Goal: Information Seeking & Learning: Learn about a topic

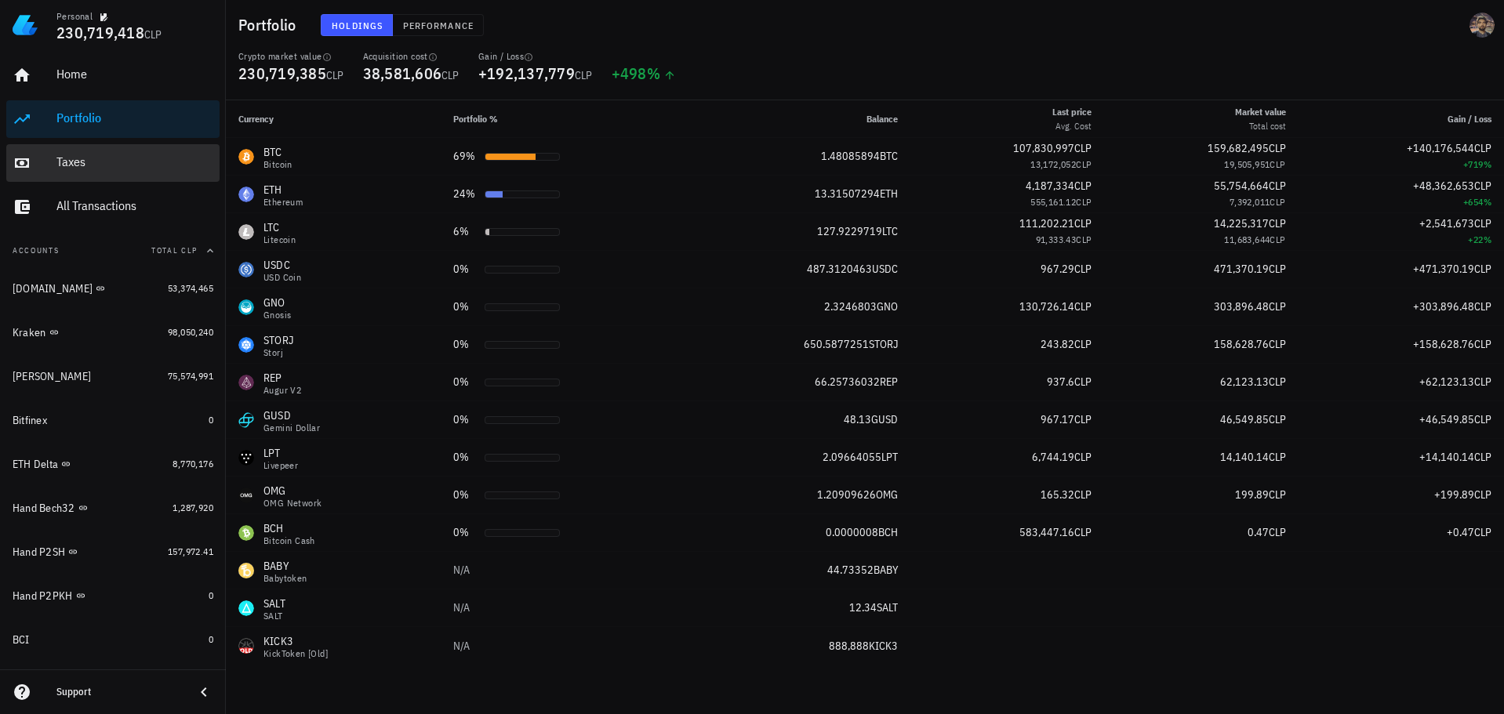
click at [94, 168] on div "Taxes" at bounding box center [134, 161] width 157 height 15
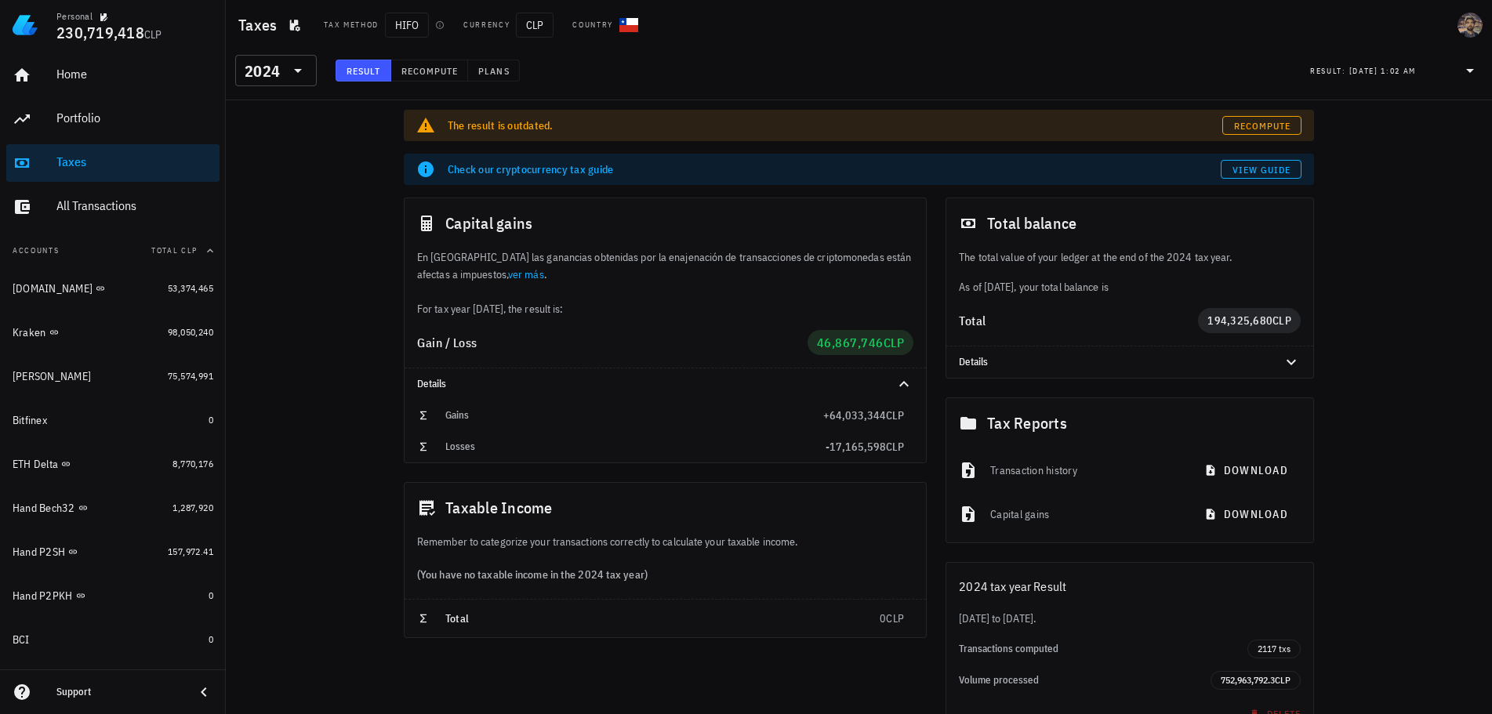
click at [102, 182] on div "Home Portfolio Taxes All Transactions" at bounding box center [112, 141] width 213 height 182
click at [111, 199] on div "All Transactions" at bounding box center [134, 205] width 157 height 15
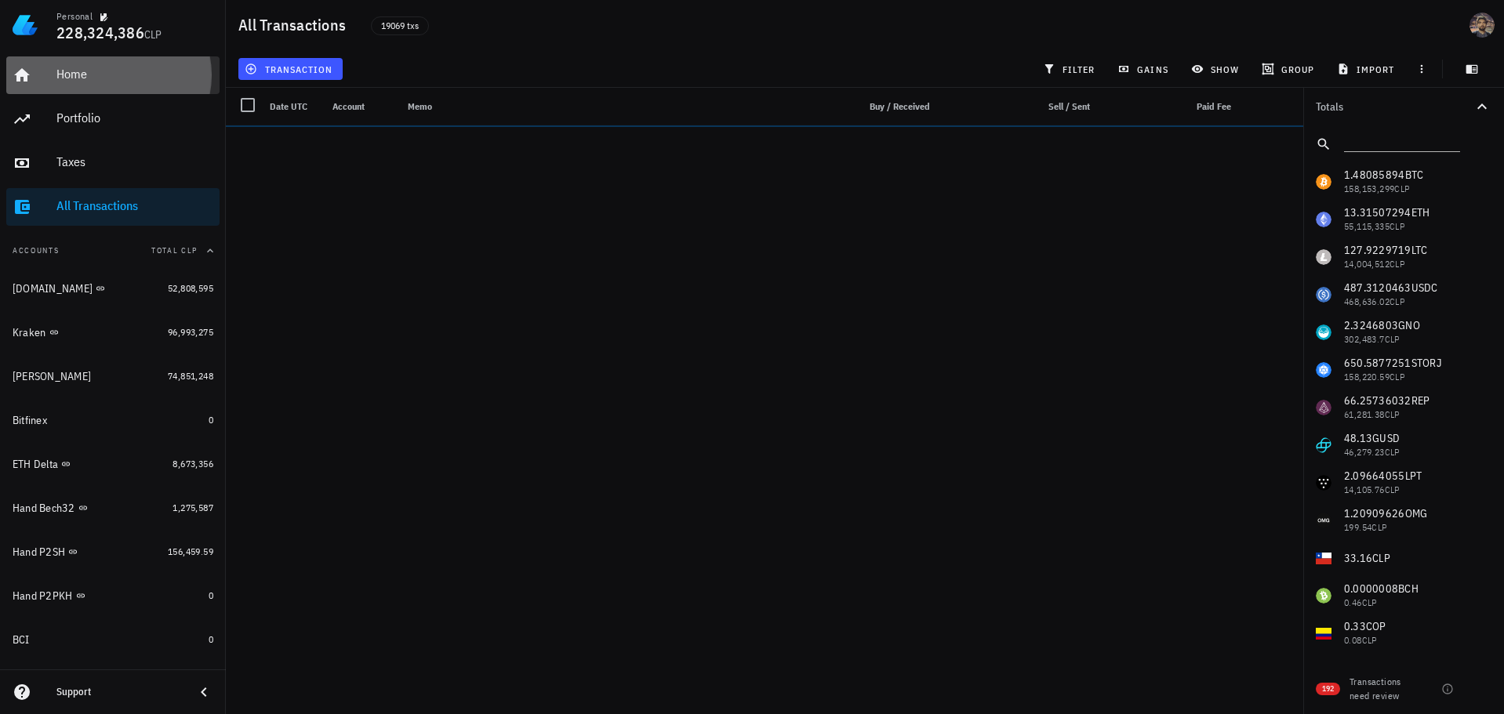
click at [99, 75] on div "Home" at bounding box center [134, 74] width 157 height 15
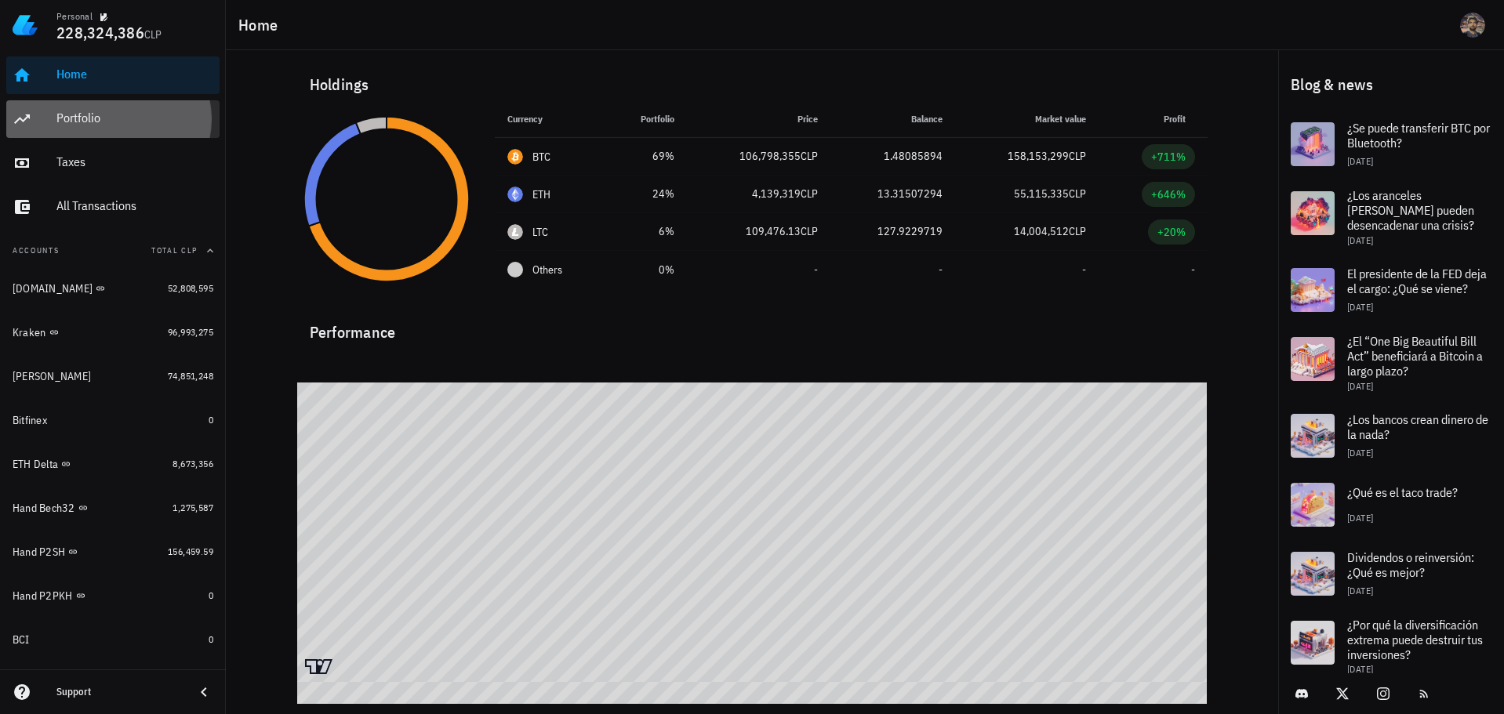
click at [122, 132] on div "Portfolio" at bounding box center [134, 118] width 157 height 35
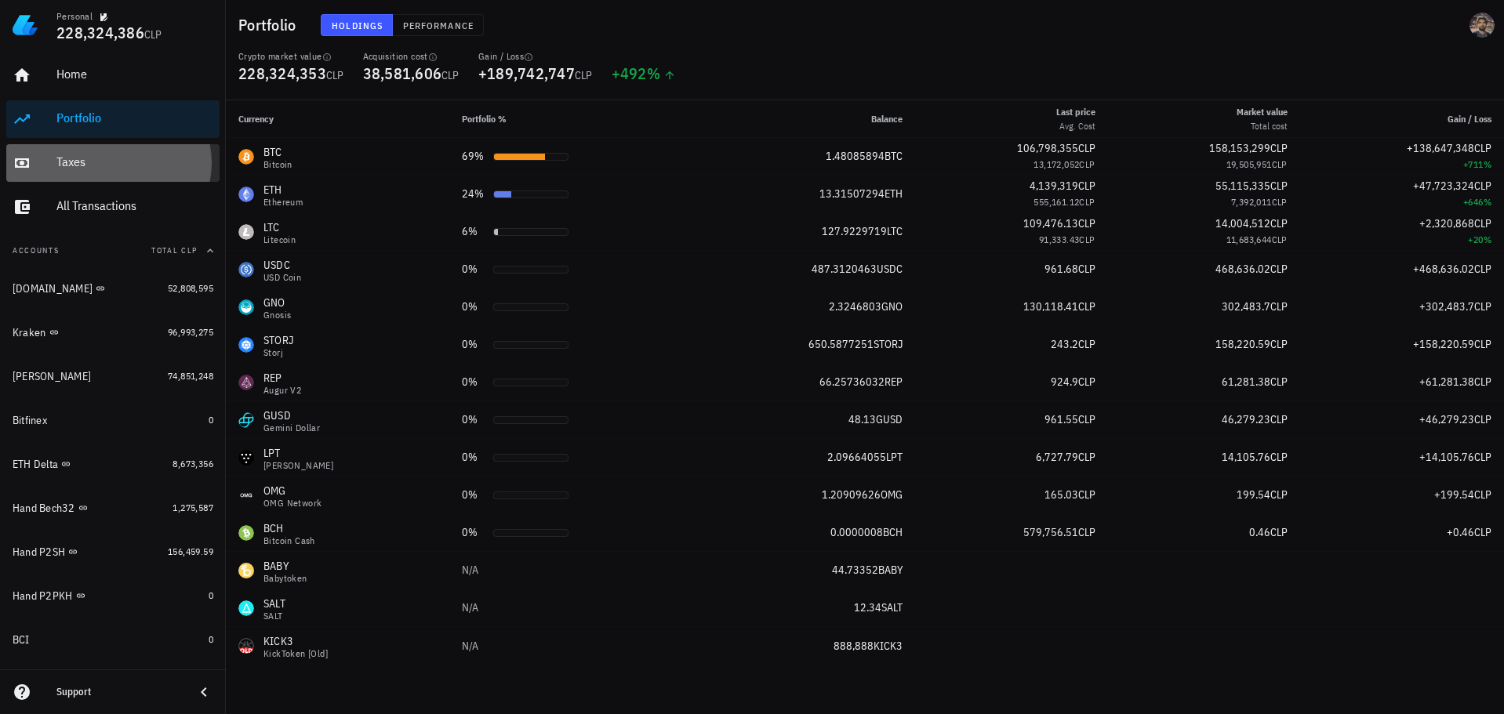
click at [93, 168] on div "Taxes" at bounding box center [134, 161] width 157 height 15
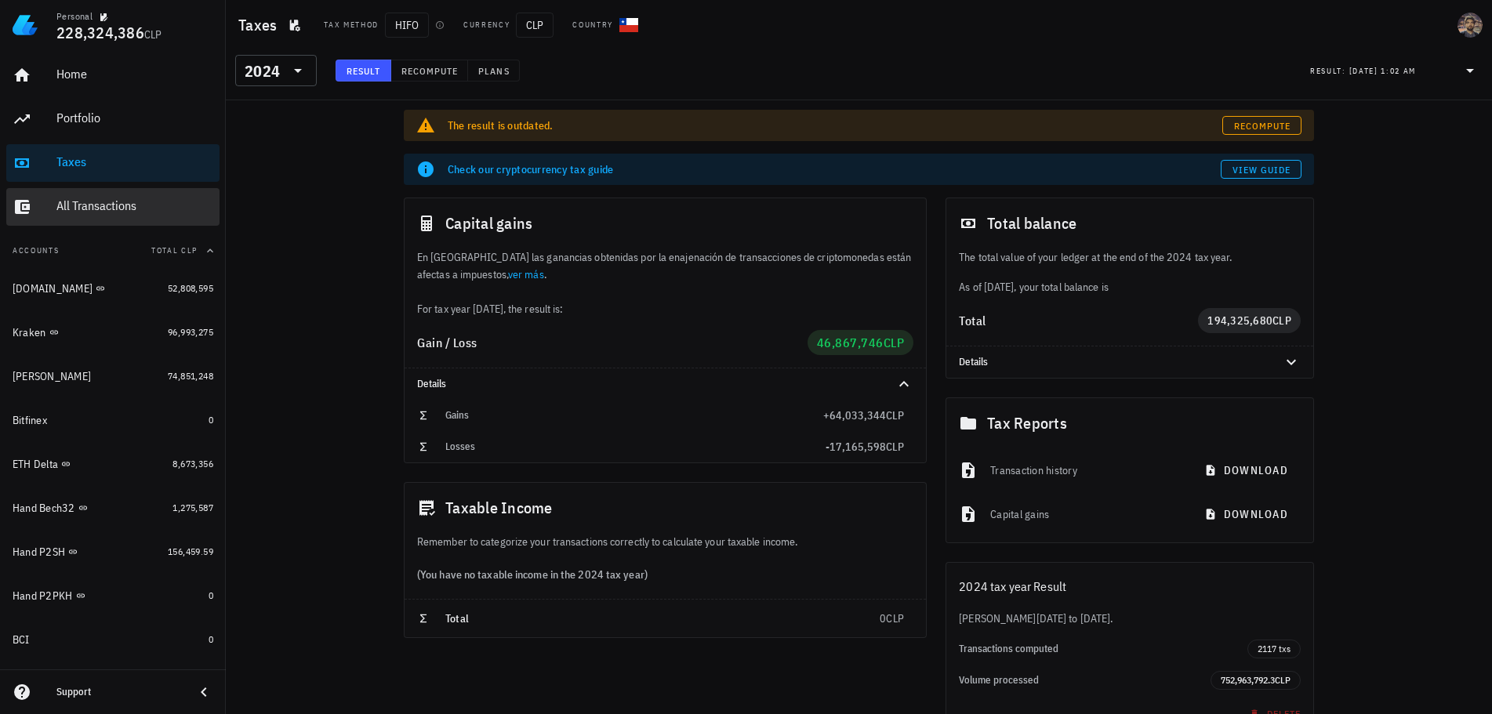
click at [100, 195] on div "All Transactions" at bounding box center [134, 206] width 157 height 35
